Goal: Communication & Community: Answer question/provide support

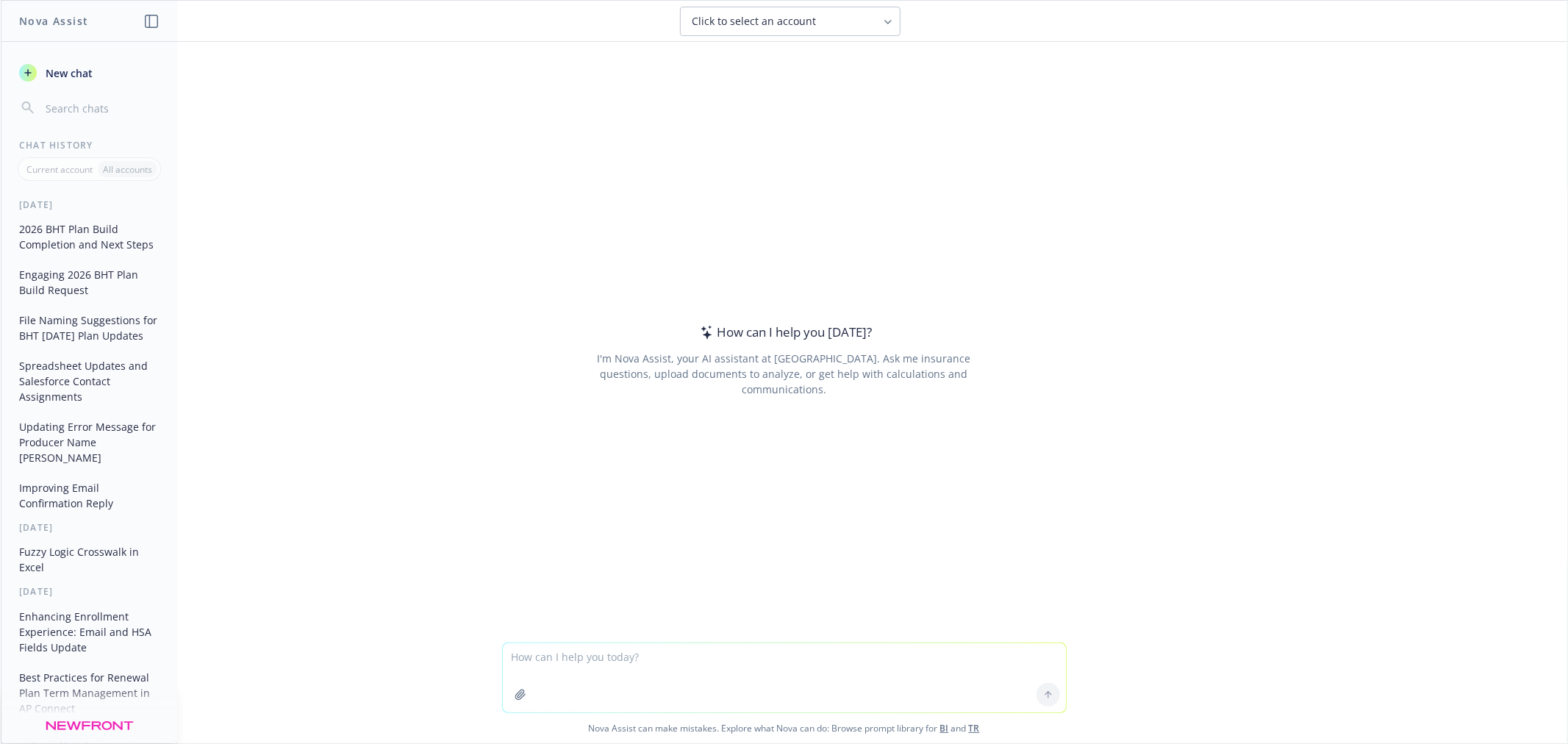
click at [545, 654] on textarea at bounding box center [784, 678] width 563 height 69
type textarea "make this better: Daron - We've provided the net to gross rates for all the BHT…"
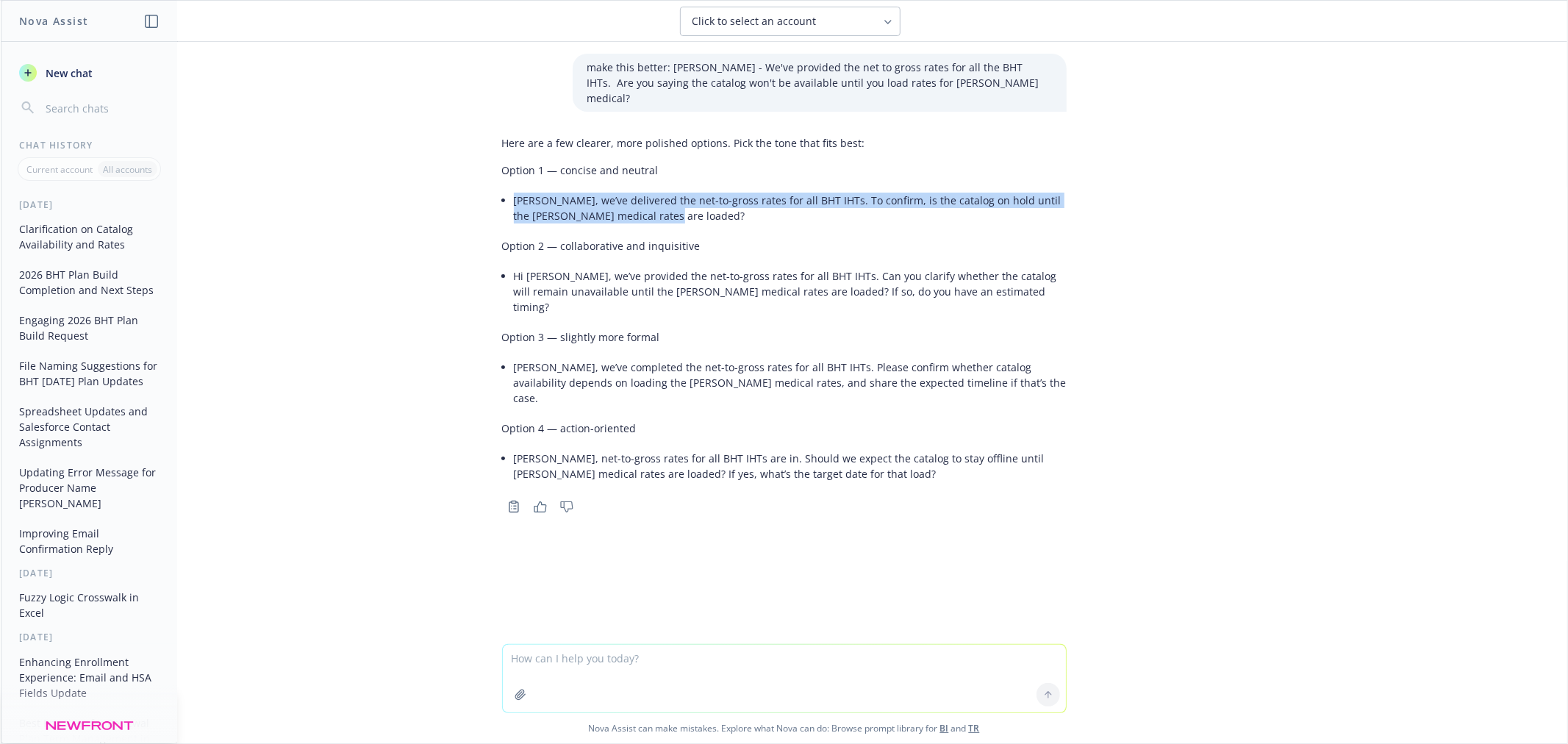
drag, startPoint x: 652, startPoint y: 199, endPoint x: 501, endPoint y: 187, distance: 151.5
click at [502, 187] on div "Here are a few clearer, more polished options. Pick the tone that fits best: Op…" at bounding box center [784, 309] width 565 height 361
copy li "Daron, we’ve delivered the net-to-gross rates for all BHT IHTs. To confirm, is …"
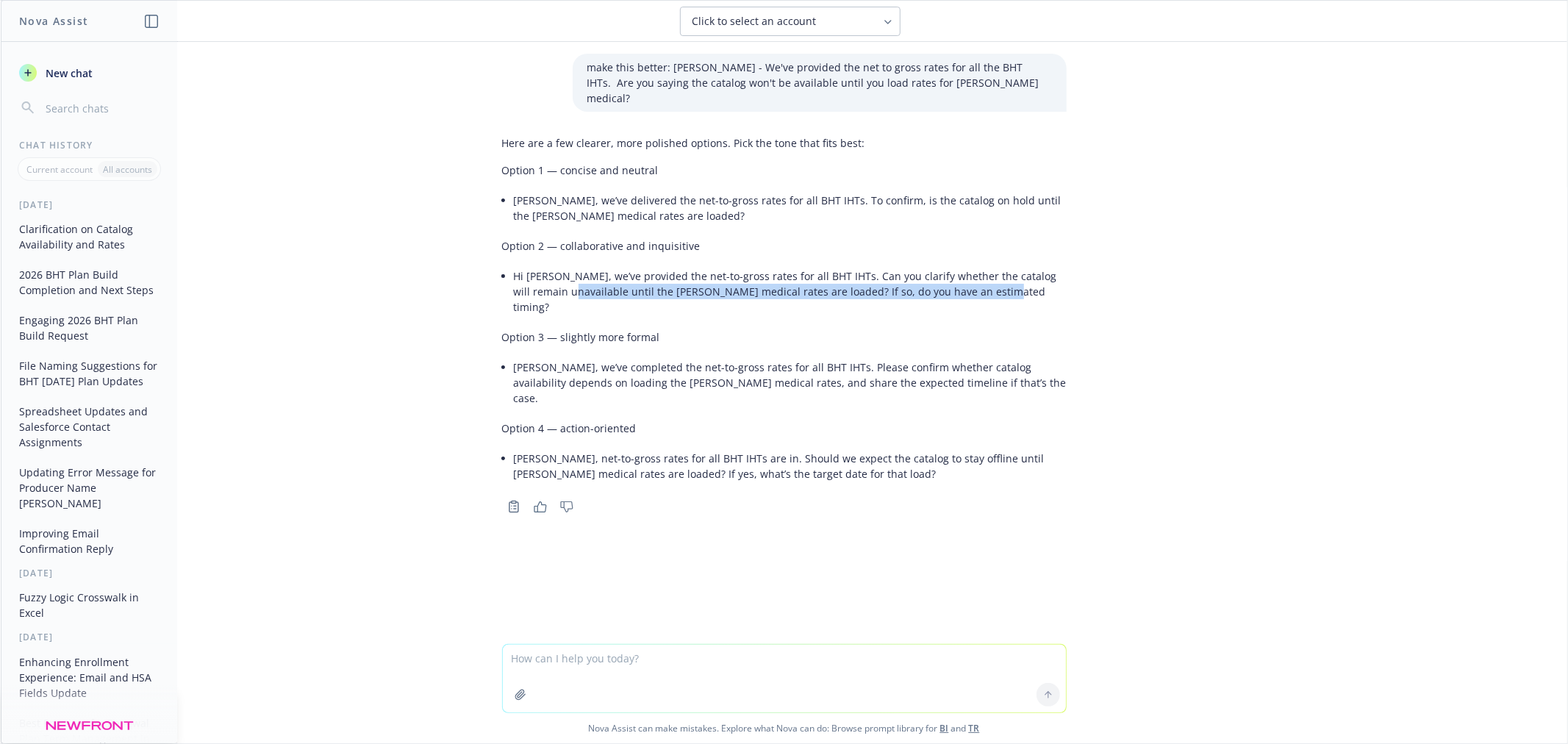
drag, startPoint x: 981, startPoint y: 280, endPoint x: 554, endPoint y: 274, distance: 427.0
click at [554, 274] on li "Hi Daron, we’ve provided the net-to-gross rates for all BHT IHTs. Can you clari…" at bounding box center [791, 291] width 553 height 52
click at [611, 316] on div "Here are a few clearer, more polished options. Pick the tone that fits best: Op…" at bounding box center [784, 309] width 565 height 361
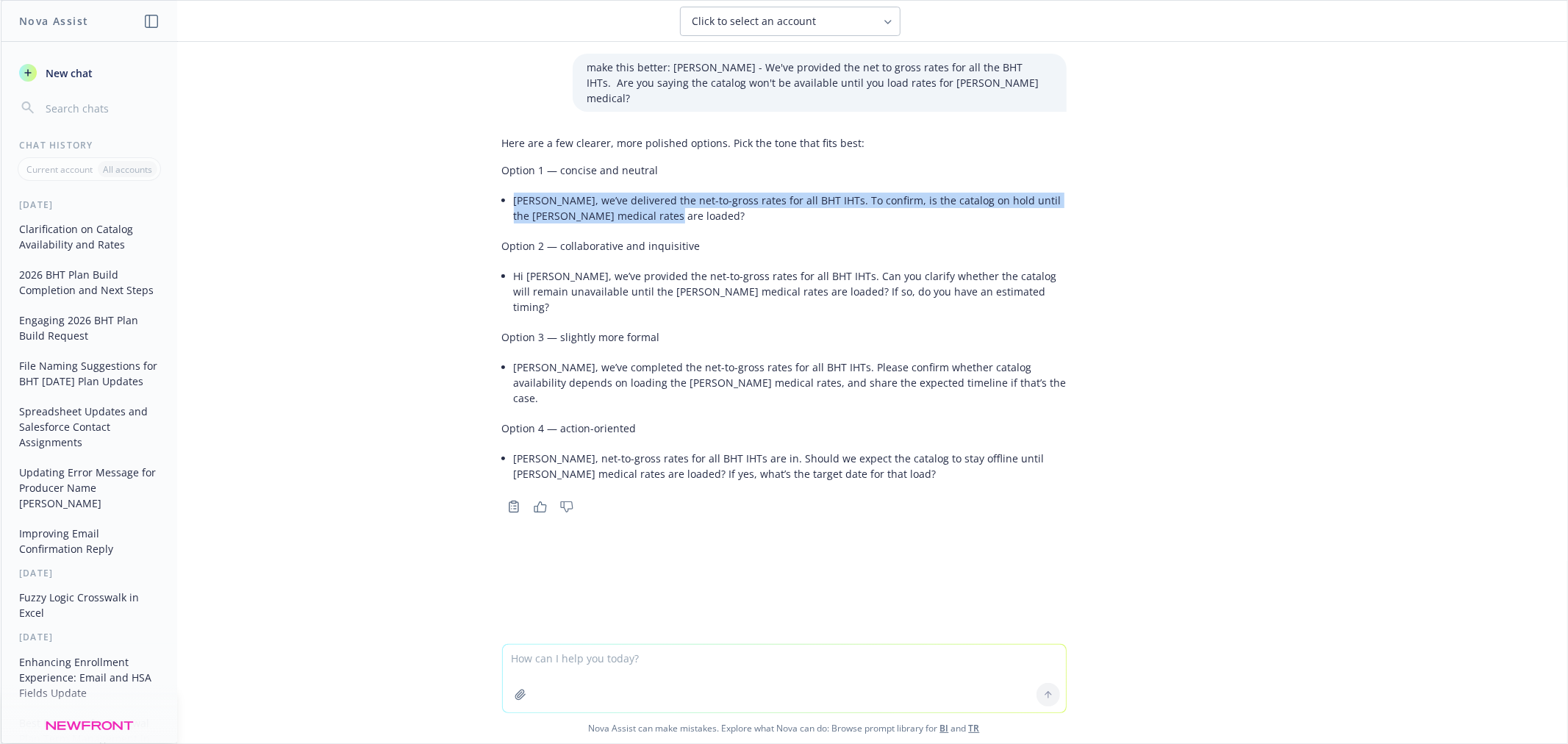
drag, startPoint x: 647, startPoint y: 196, endPoint x: 510, endPoint y: 188, distance: 137.2
click at [514, 189] on li "Daron, we’ve delivered the net-to-gross rates for all BHT IHTs. To confirm, is …" at bounding box center [791, 208] width 553 height 37
copy li "Daron, we’ve delivered the net-to-gross rates for all BHT IHTs. To confirm, is …"
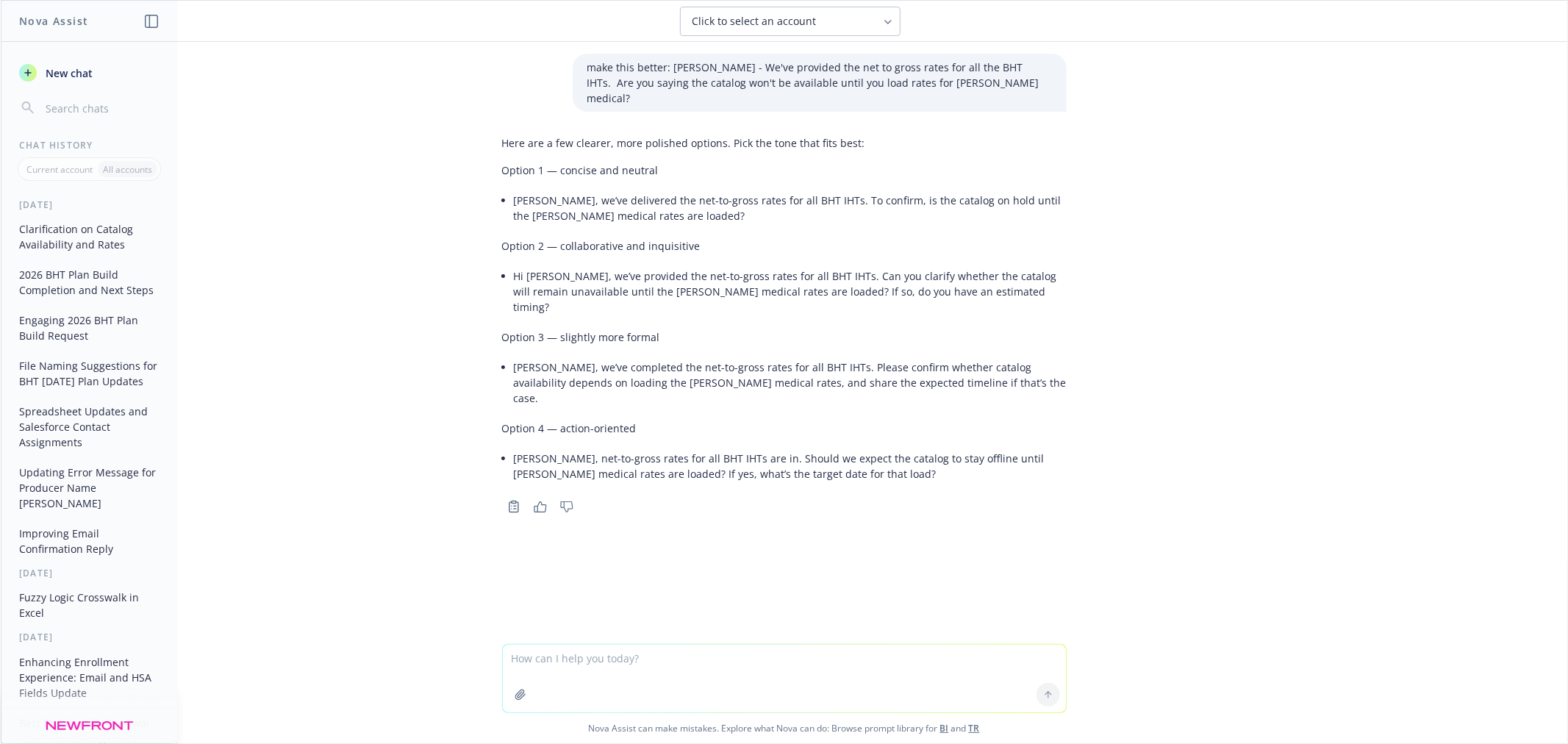
click at [335, 221] on div "make this better: Daron - We've provided the net to gross rates for all the BHT…" at bounding box center [784, 343] width 1566 height 602
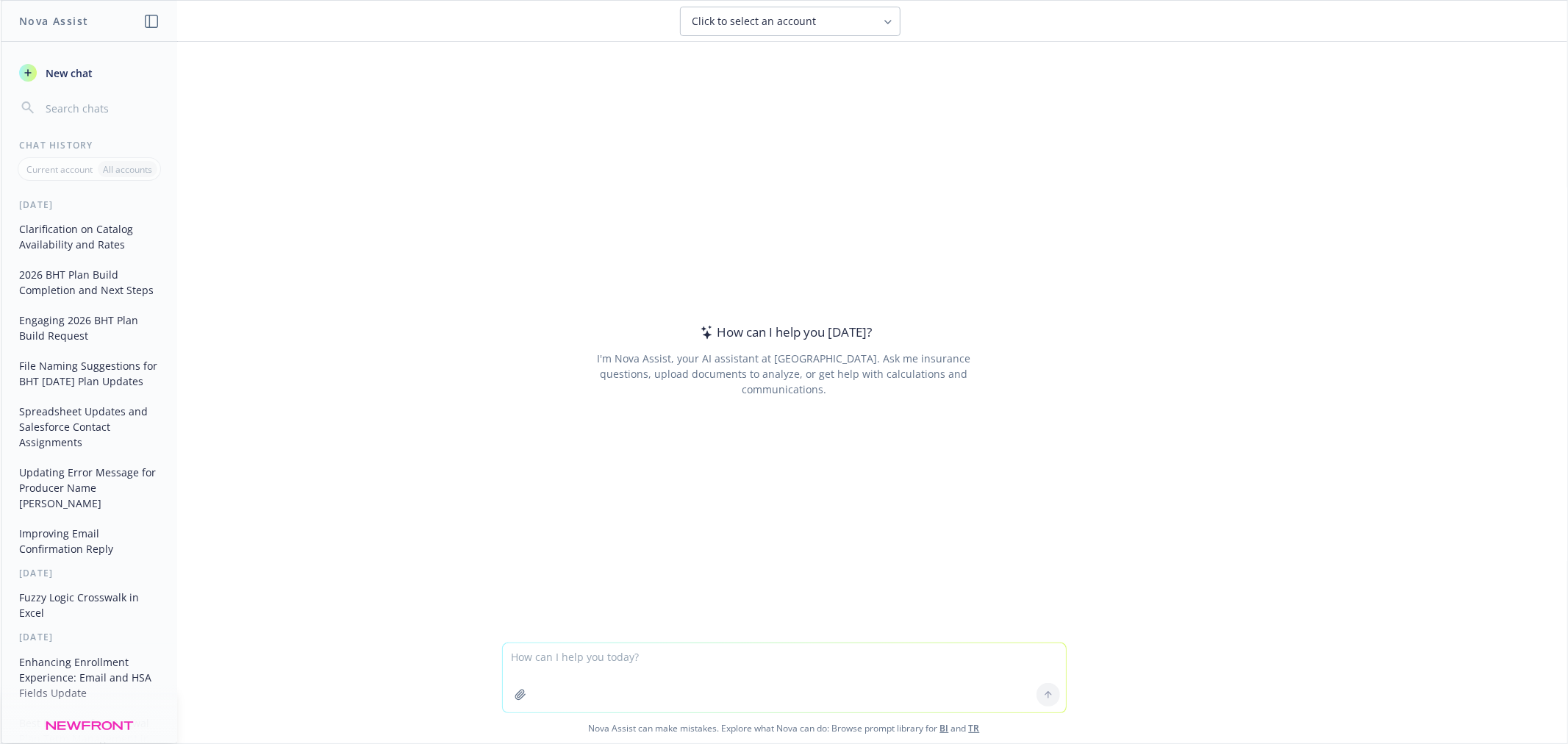
drag, startPoint x: 785, startPoint y: 649, endPoint x: 847, endPoint y: 658, distance: 62.6
click at [786, 649] on textarea at bounding box center [784, 678] width 563 height 69
type textarea "make this better: Sorry @[PERSON_NAME], I'm getting confused between trust. We …"
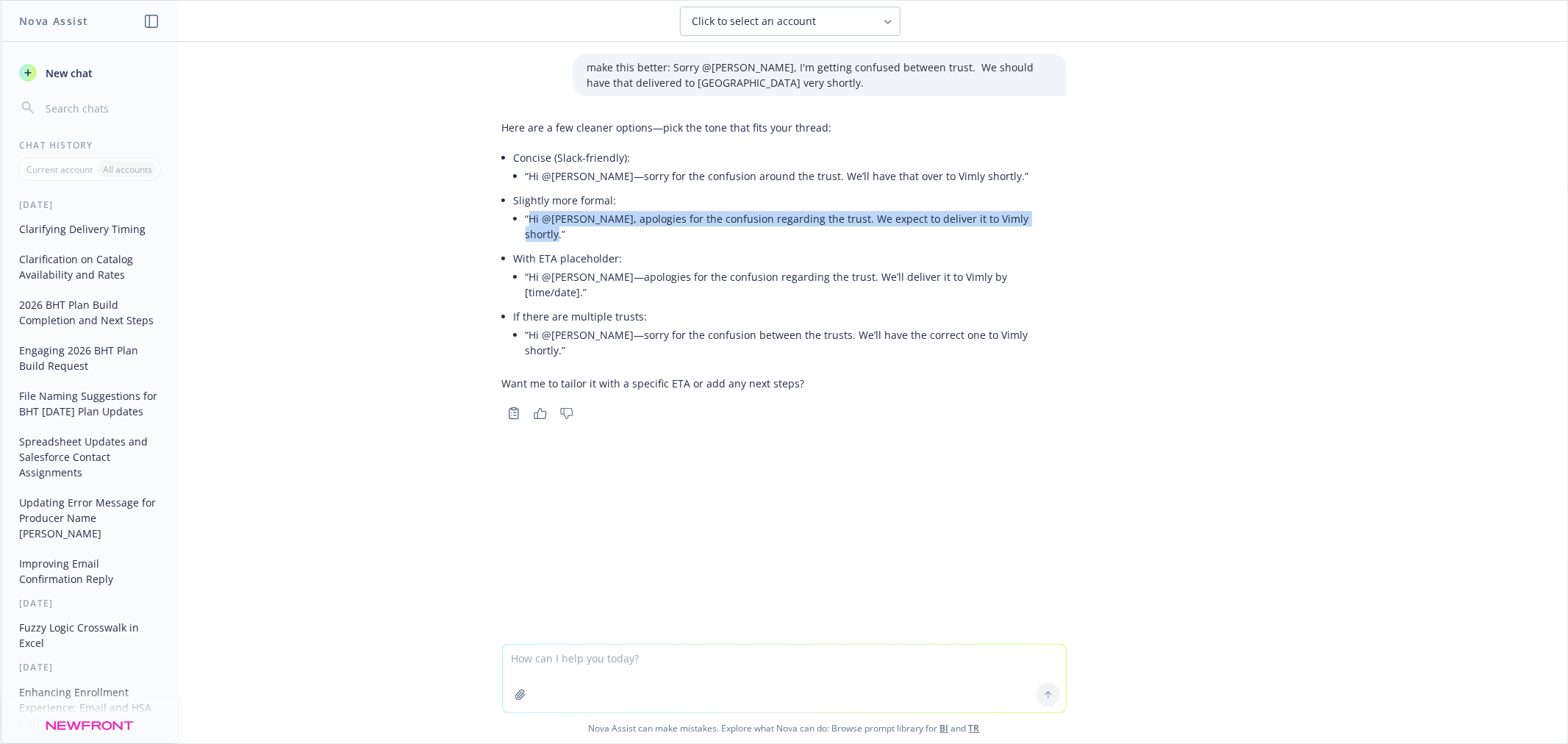
drag, startPoint x: 1025, startPoint y: 215, endPoint x: 523, endPoint y: 222, distance: 502.0
click at [526, 222] on li "“Hi @[PERSON_NAME], apologies for the confusion regarding the trust. We expect …" at bounding box center [796, 226] width 541 height 37
copy li "Hi @[PERSON_NAME], apologies for the confusion regarding the trust. We expect t…"
